Goal: Transaction & Acquisition: Purchase product/service

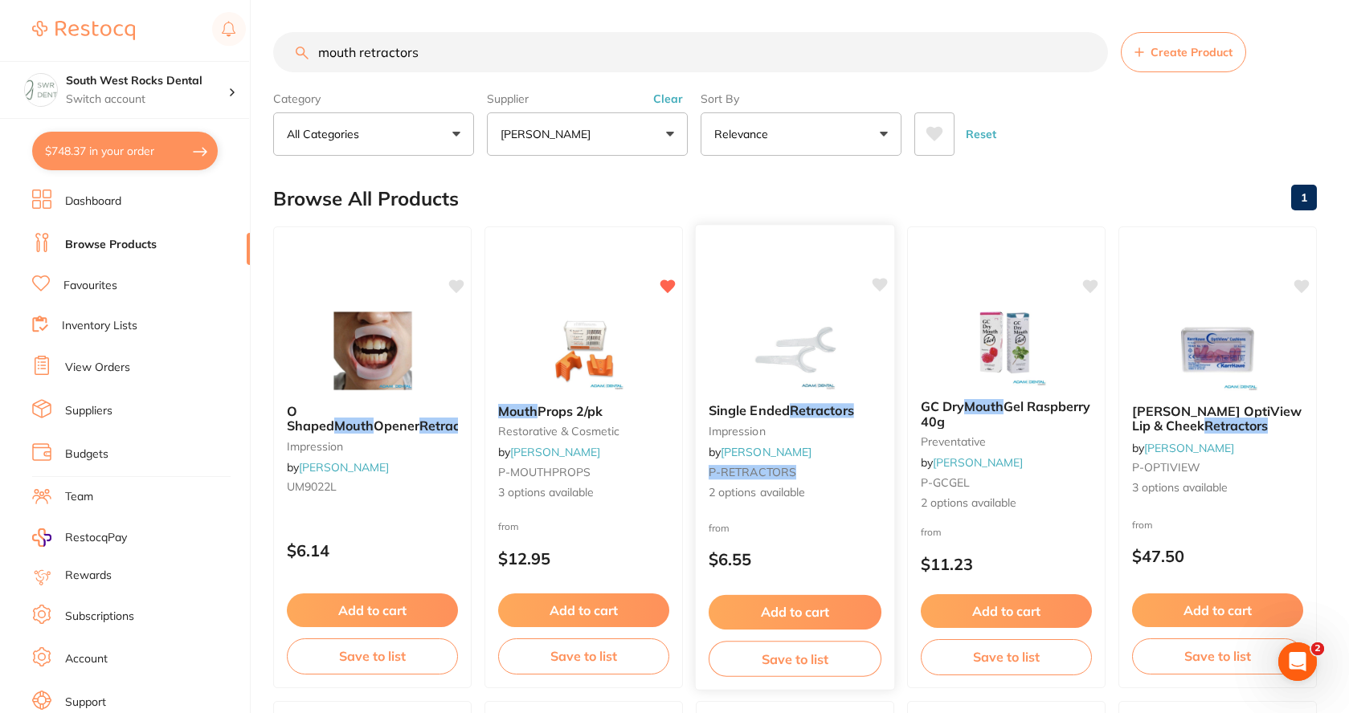
type input "mouth retractors"
click at [801, 419] on div "Single Ended Retractors impression by [PERSON_NAME] P-RETRACTORS 2 options avai…" at bounding box center [795, 452] width 198 height 124
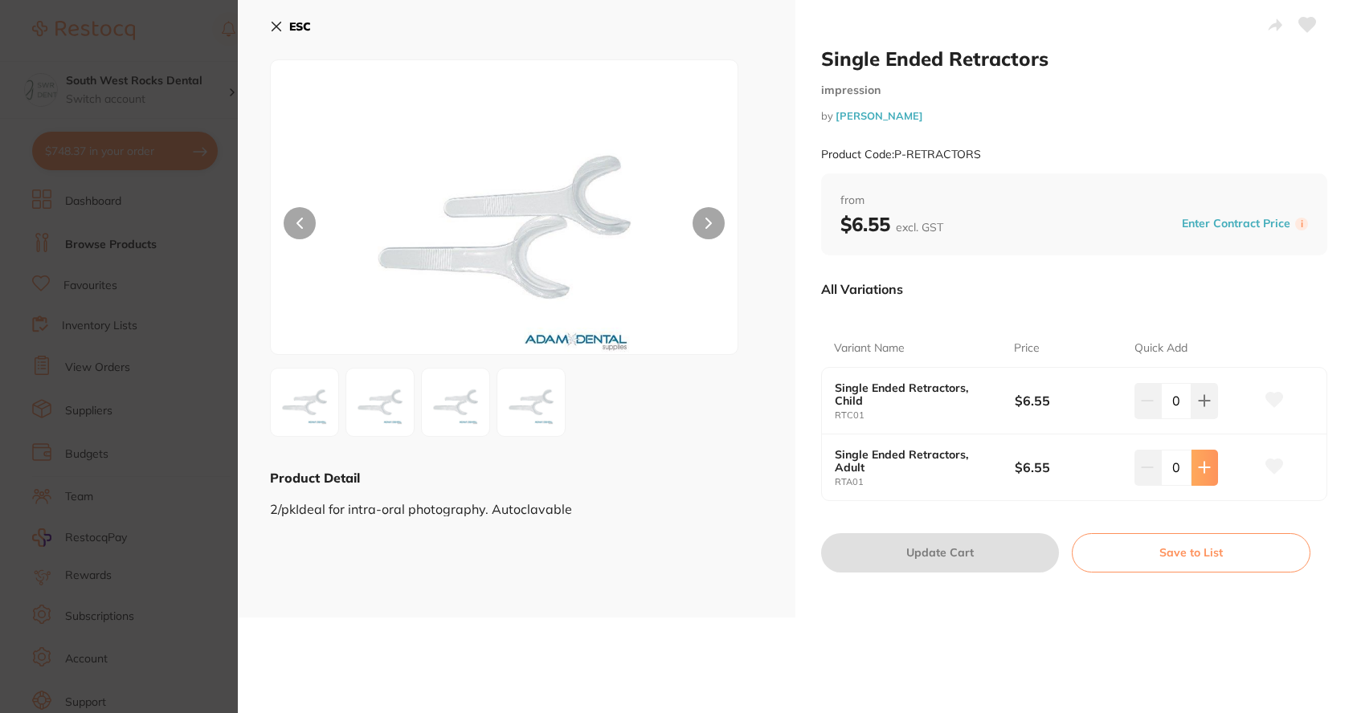
click at [1202, 471] on icon at bounding box center [1204, 467] width 13 height 13
type input "4"
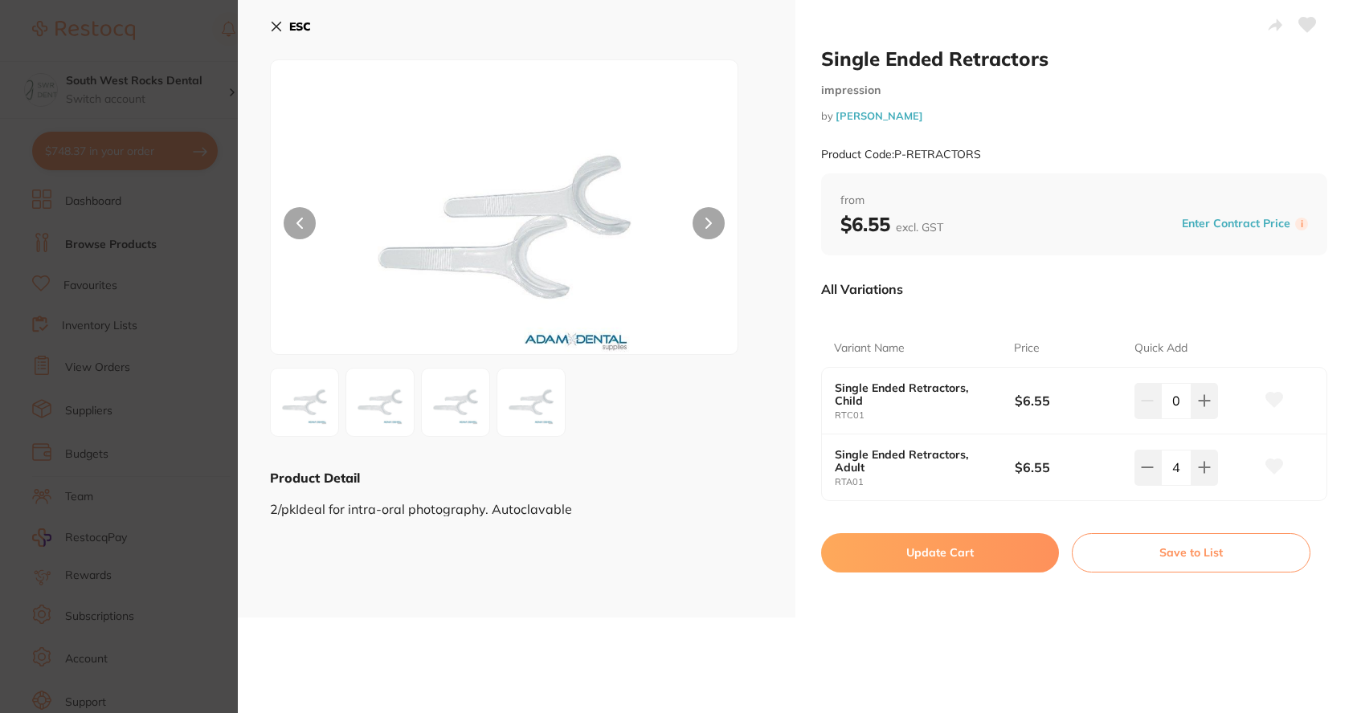
click at [1271, 470] on icon at bounding box center [1273, 467] width 17 height 14
click at [948, 550] on button "Update Cart" at bounding box center [940, 552] width 238 height 39
checkbox input "false"
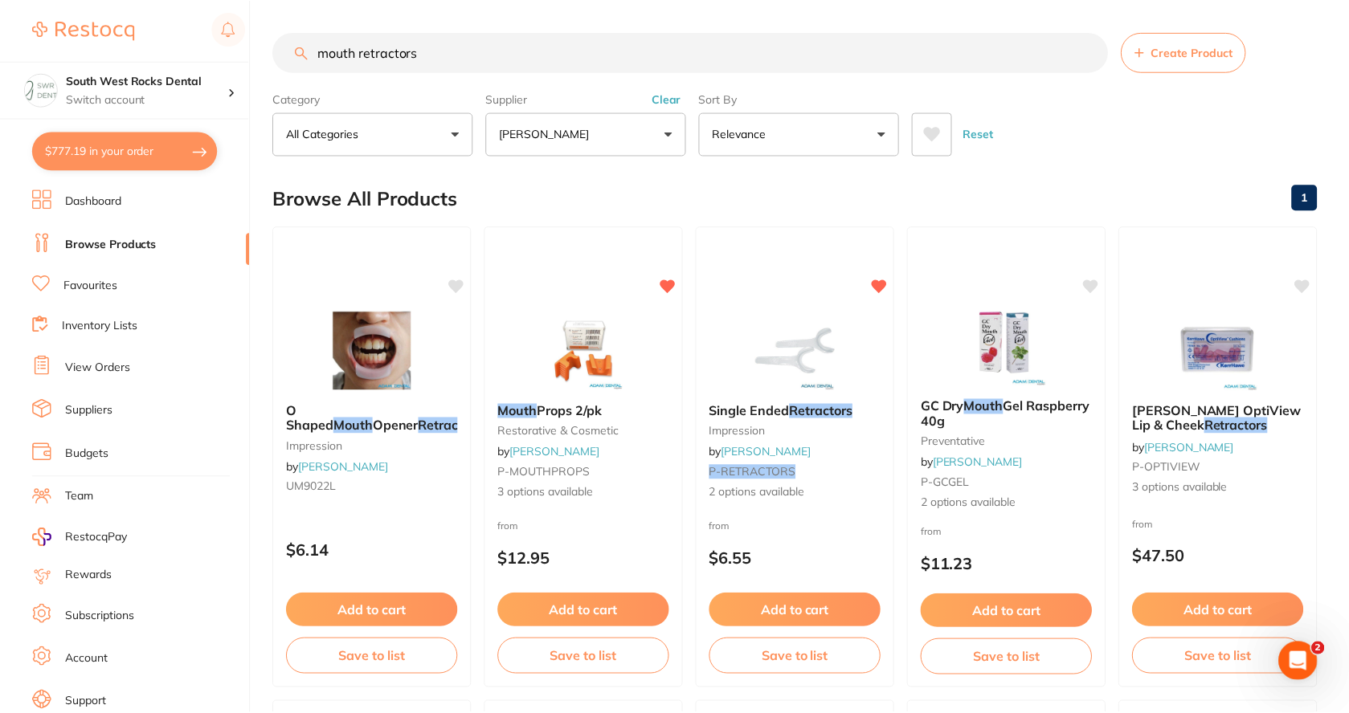
scroll to position [1, 0]
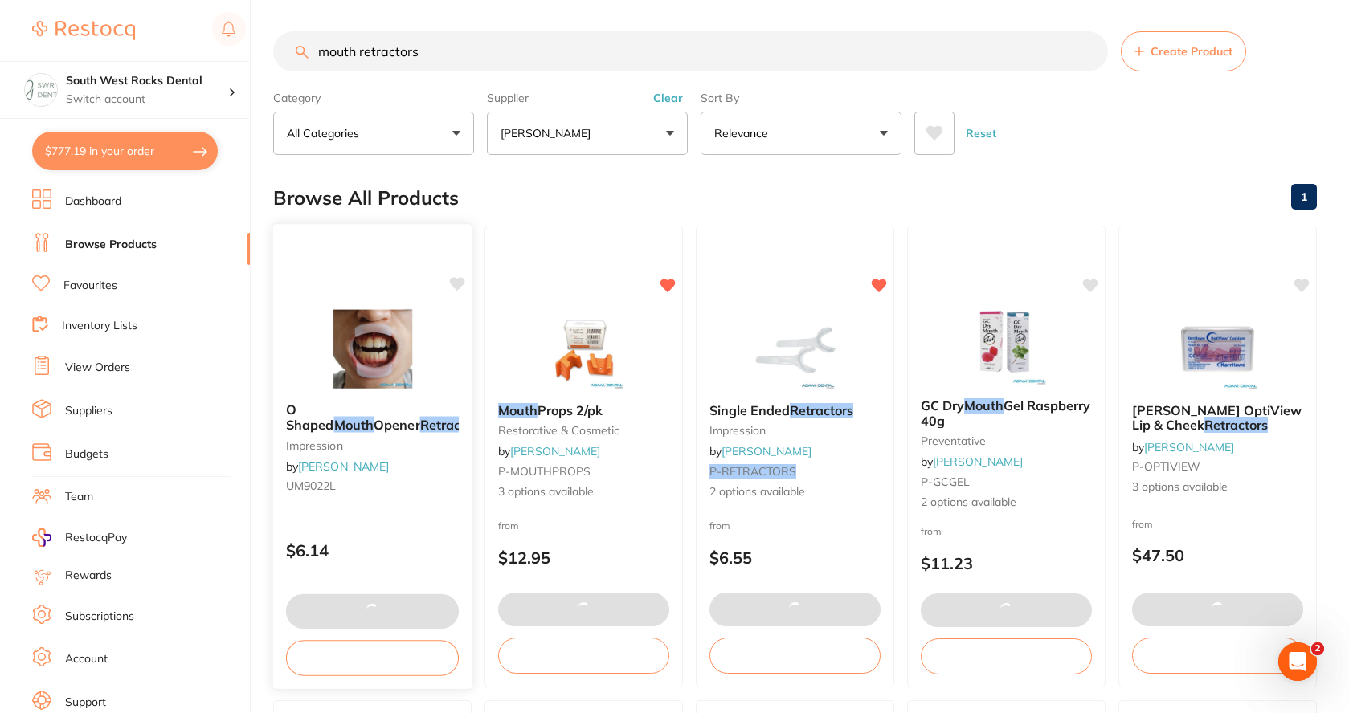
type textarea "Please combine both [PERSON_NAME] orders together for free postage."
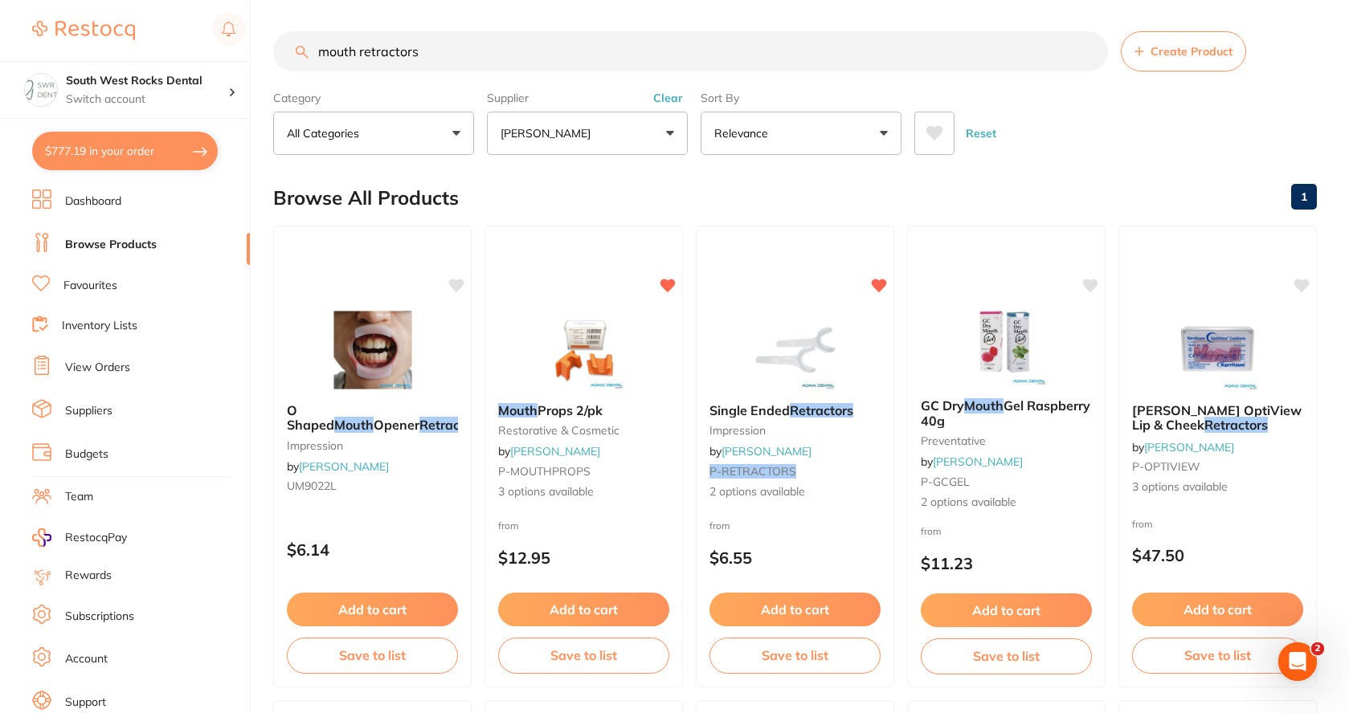
click at [89, 364] on link "View Orders" at bounding box center [97, 368] width 65 height 16
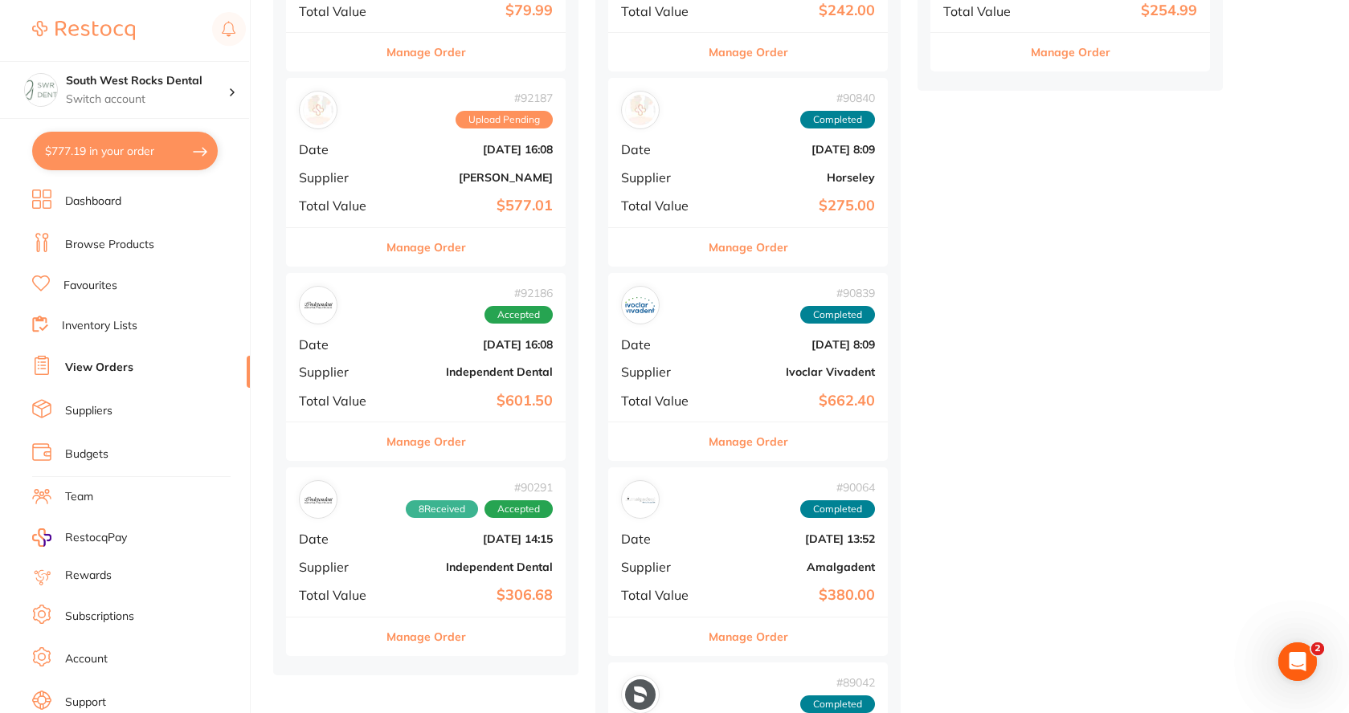
scroll to position [1125, 0]
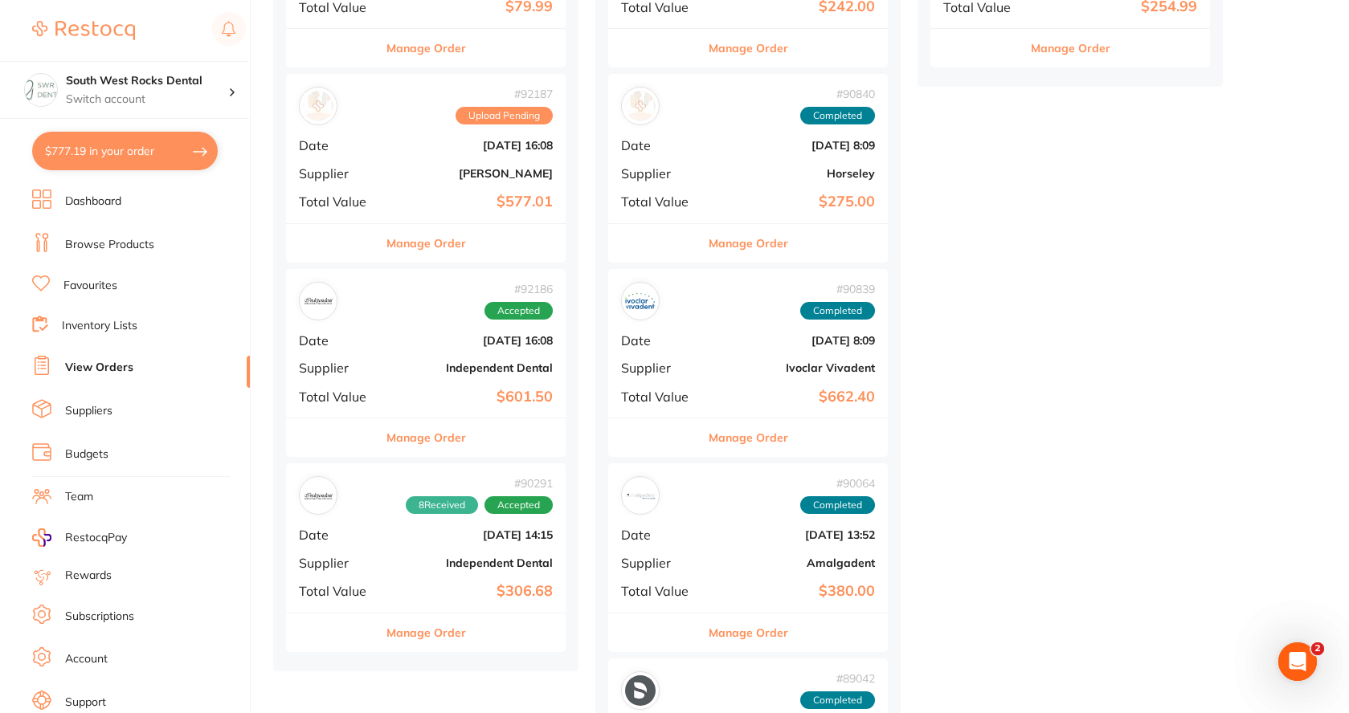
click at [435, 548] on div "# 90291 8 Received Accepted Date [DATE] 14:15 Supplier Independent Dental Total…" at bounding box center [426, 538] width 280 height 149
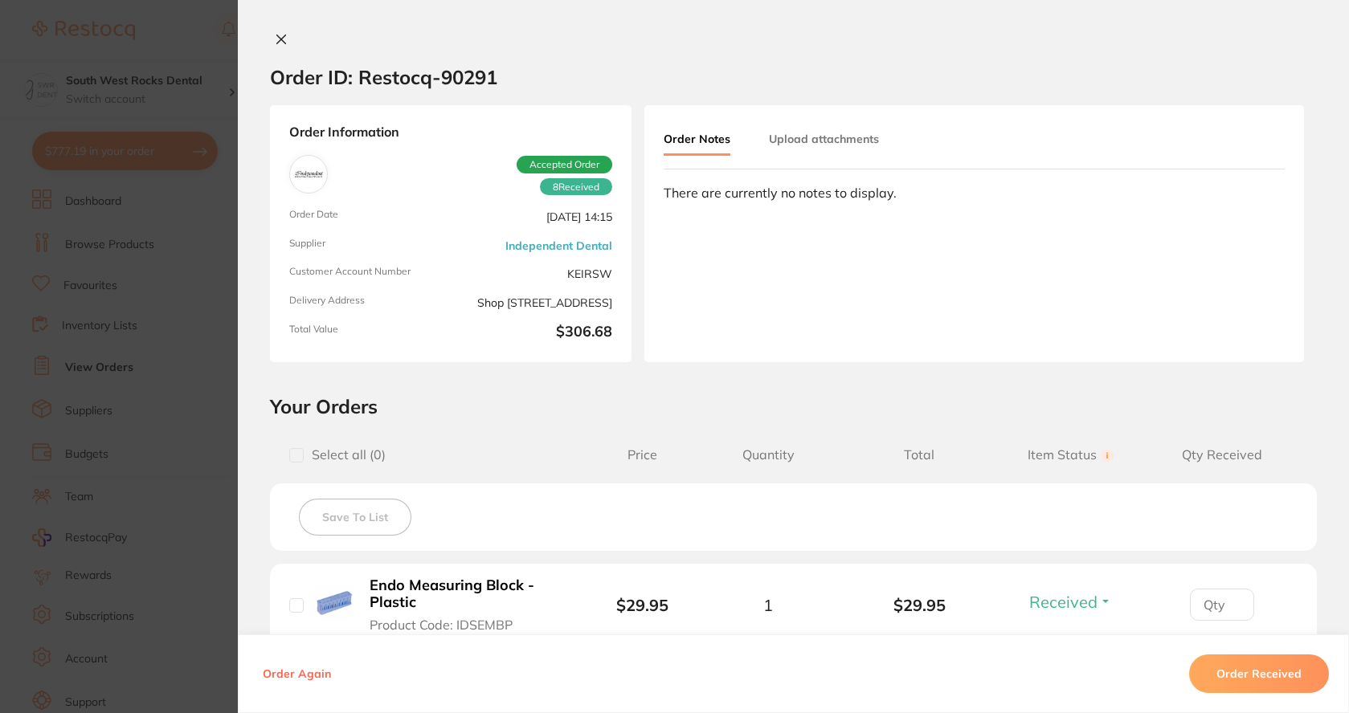
click at [275, 41] on icon at bounding box center [281, 39] width 13 height 13
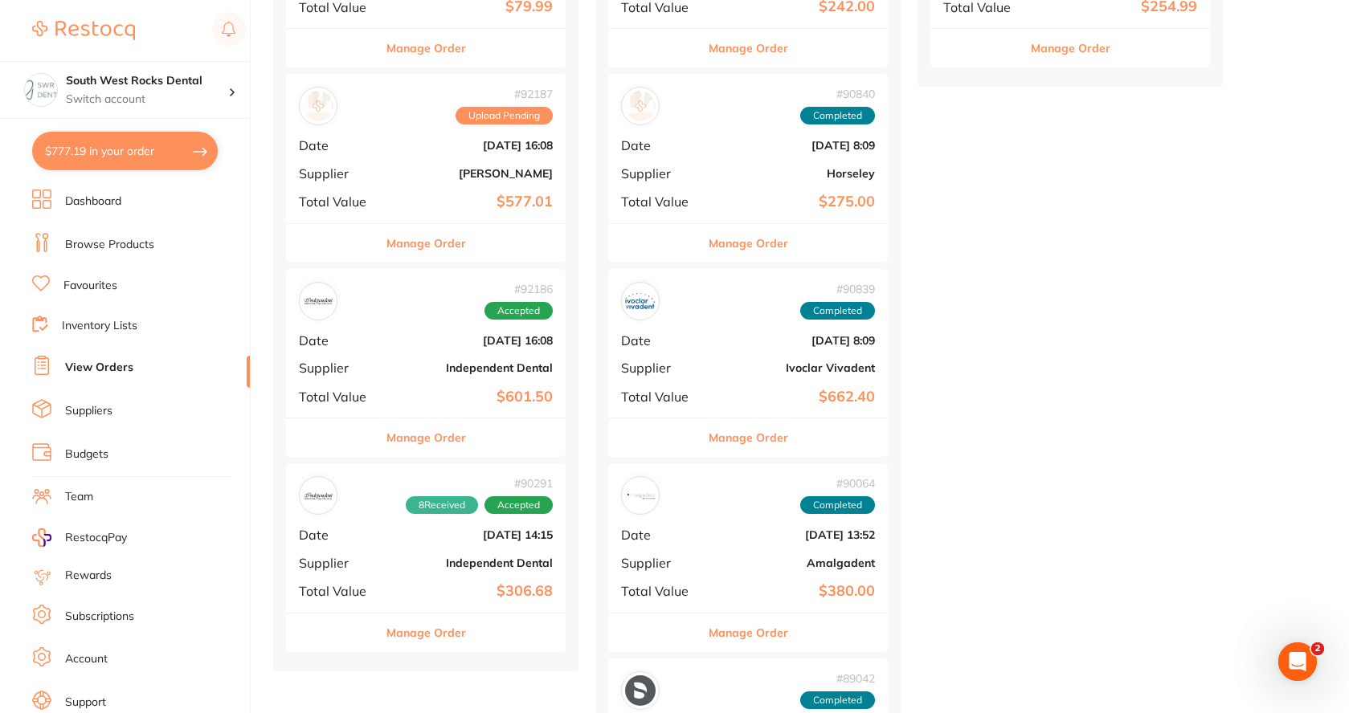
click at [141, 144] on button "$777.19 in your order" at bounding box center [125, 151] width 186 height 39
checkbox input "true"
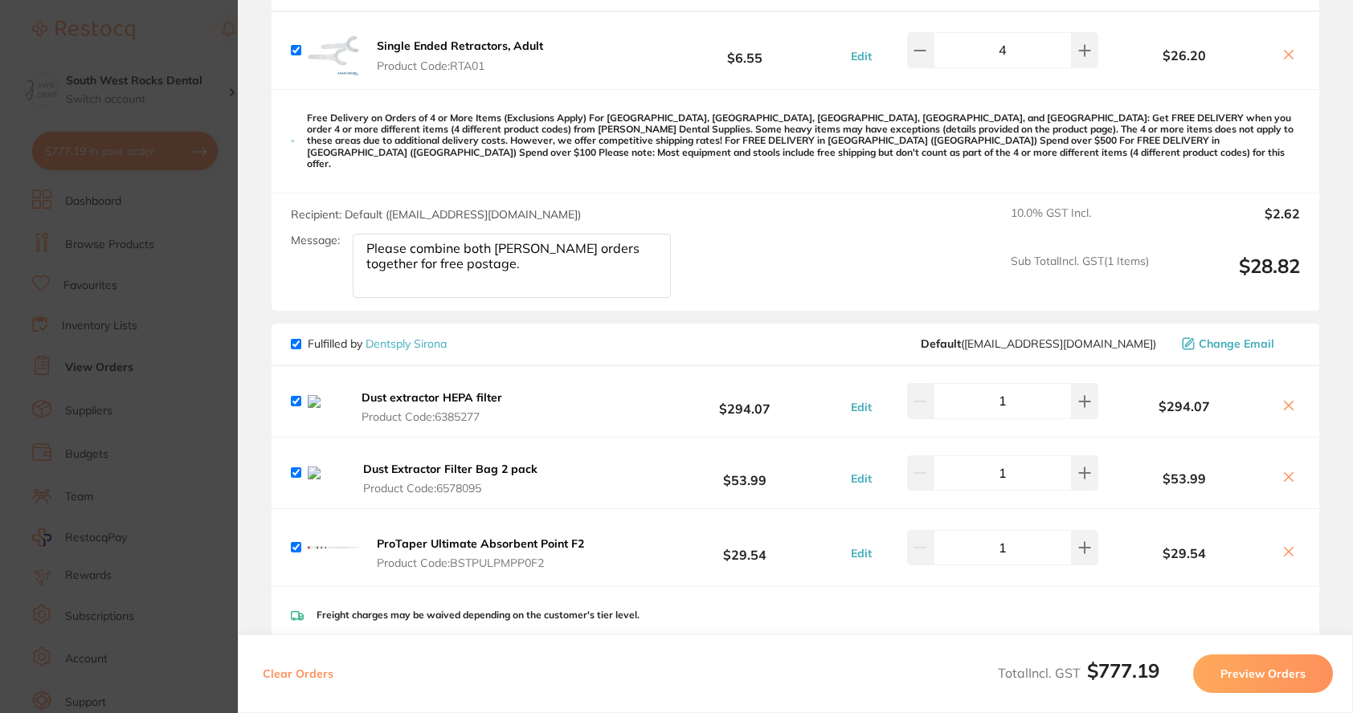
scroll to position [772, 0]
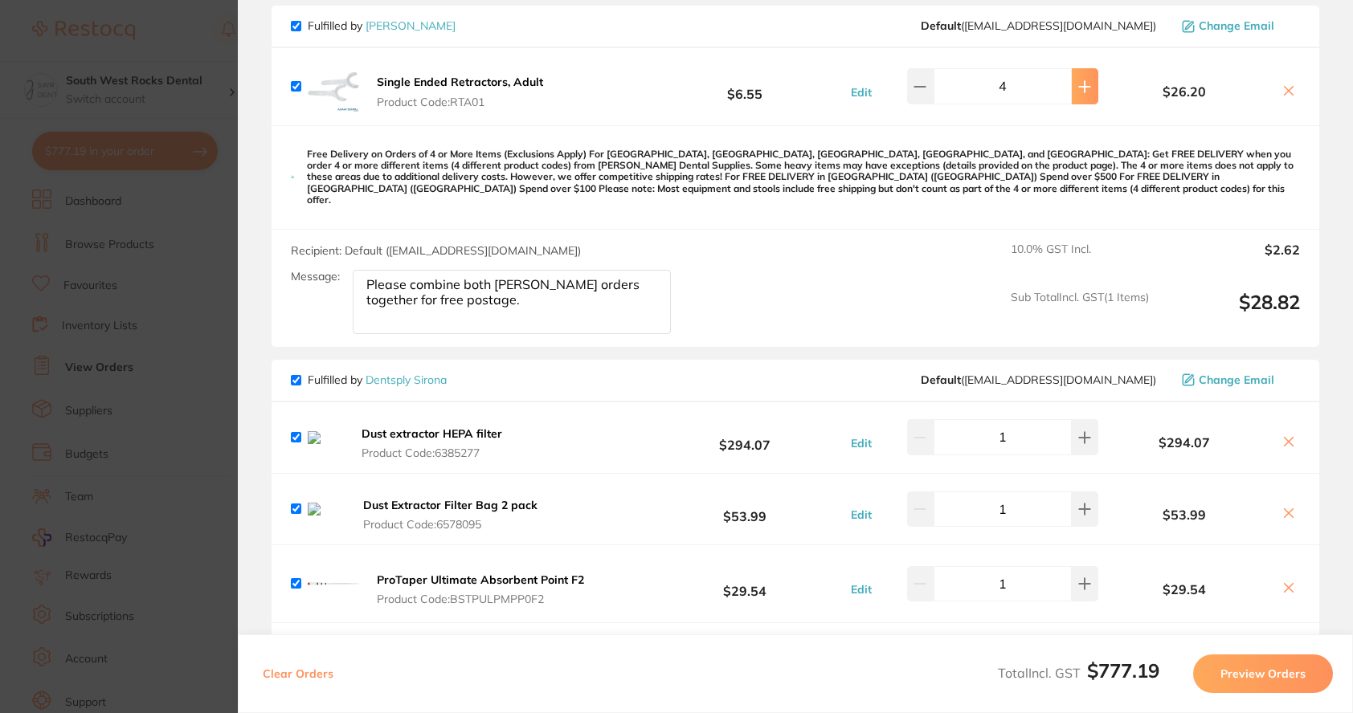
click at [1081, 93] on button at bounding box center [1085, 85] width 27 height 35
type input "6"
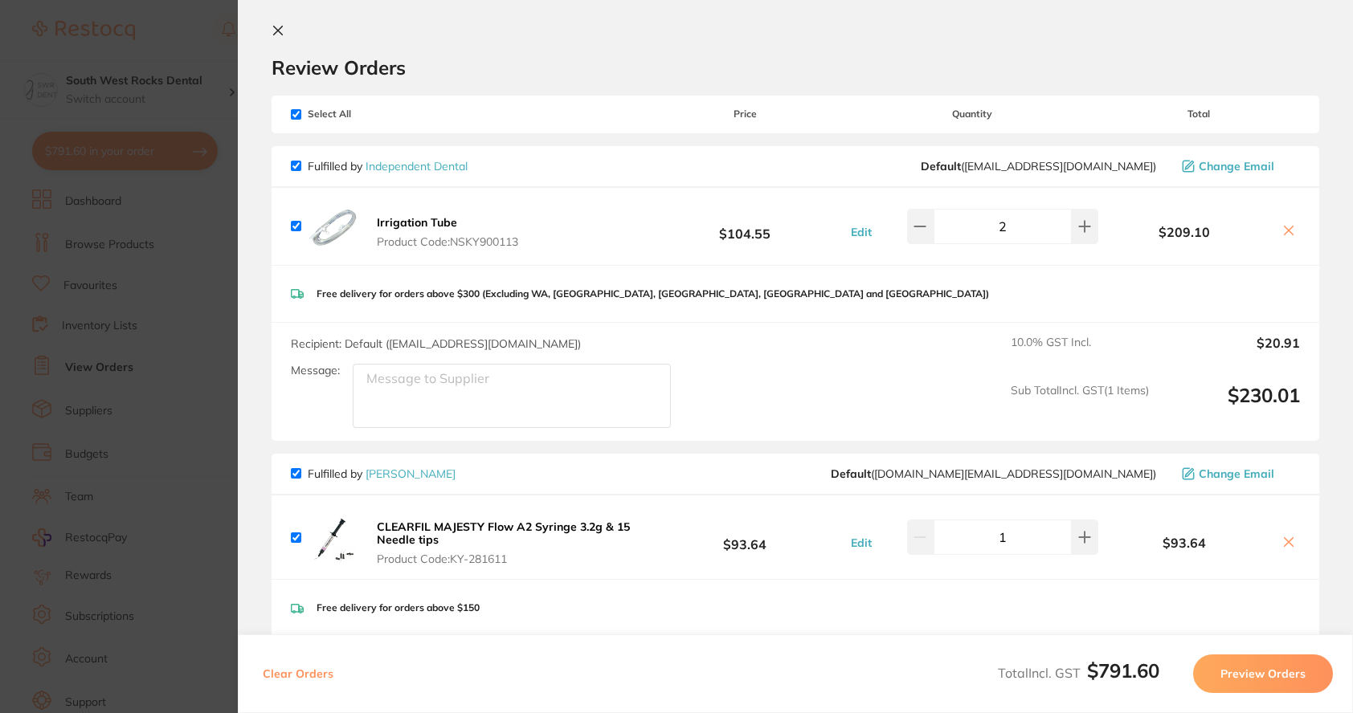
scroll to position [0, 0]
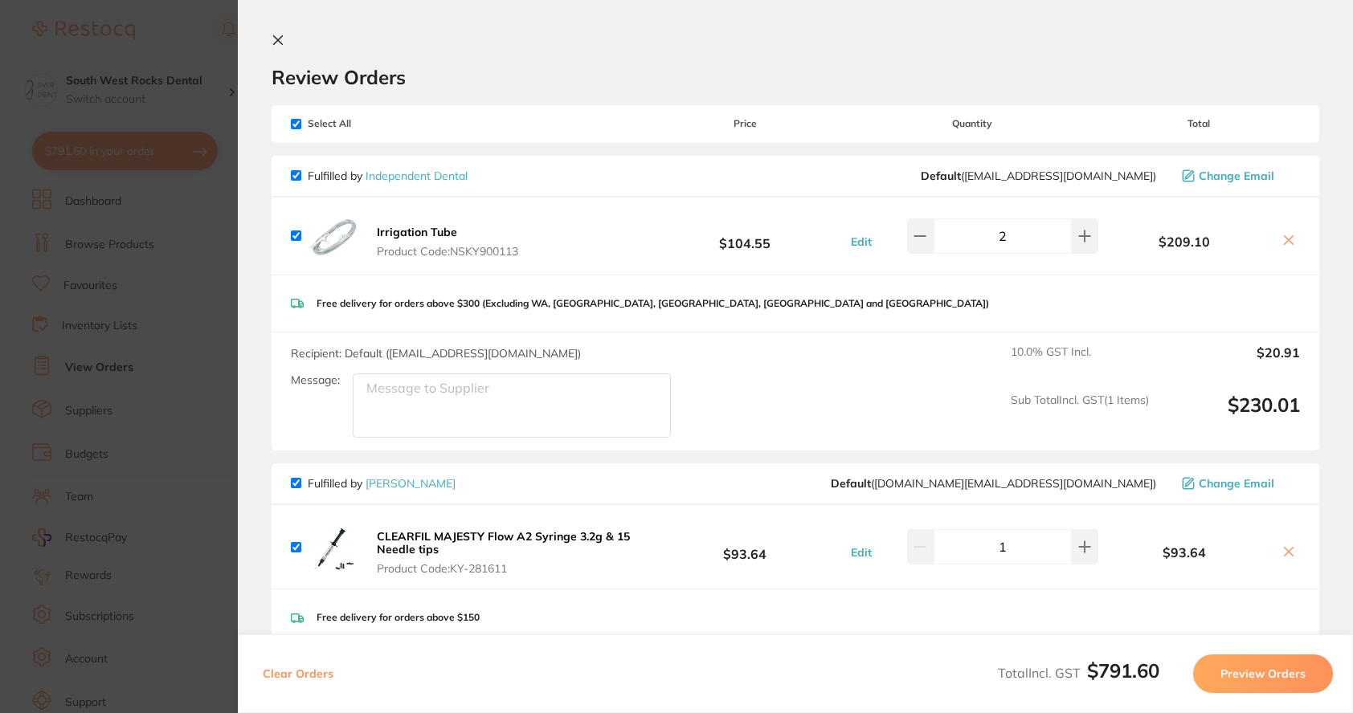
click at [278, 41] on icon at bounding box center [278, 40] width 9 height 9
